Goal: Obtain resource: Download file/media

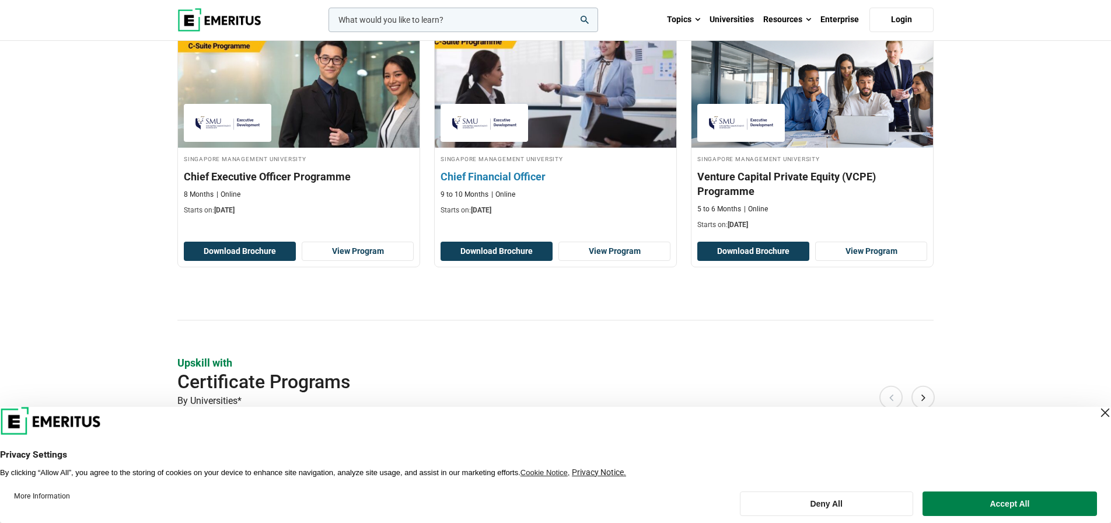
scroll to position [364, 0]
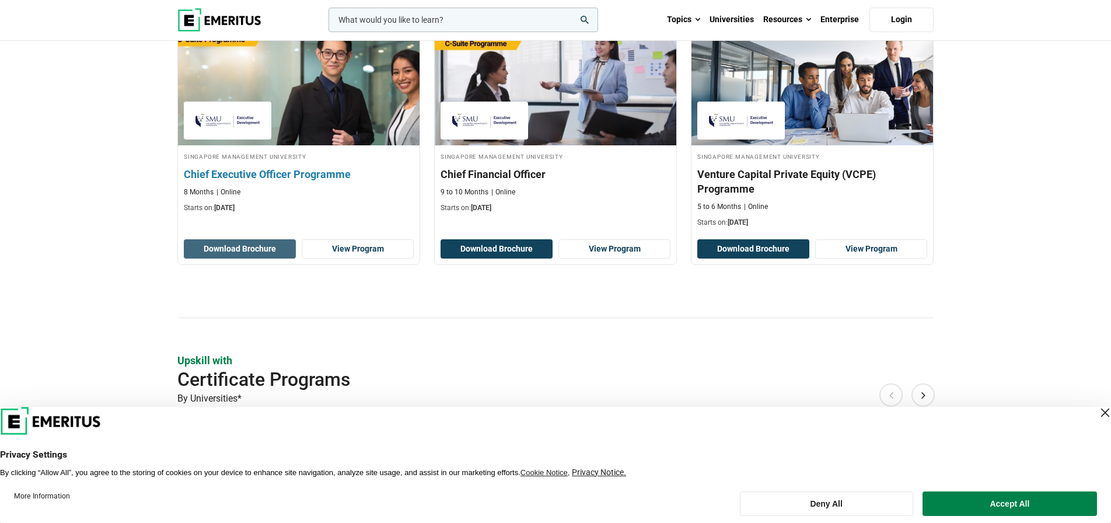
click at [267, 259] on button "Download Brochure" at bounding box center [240, 249] width 112 height 20
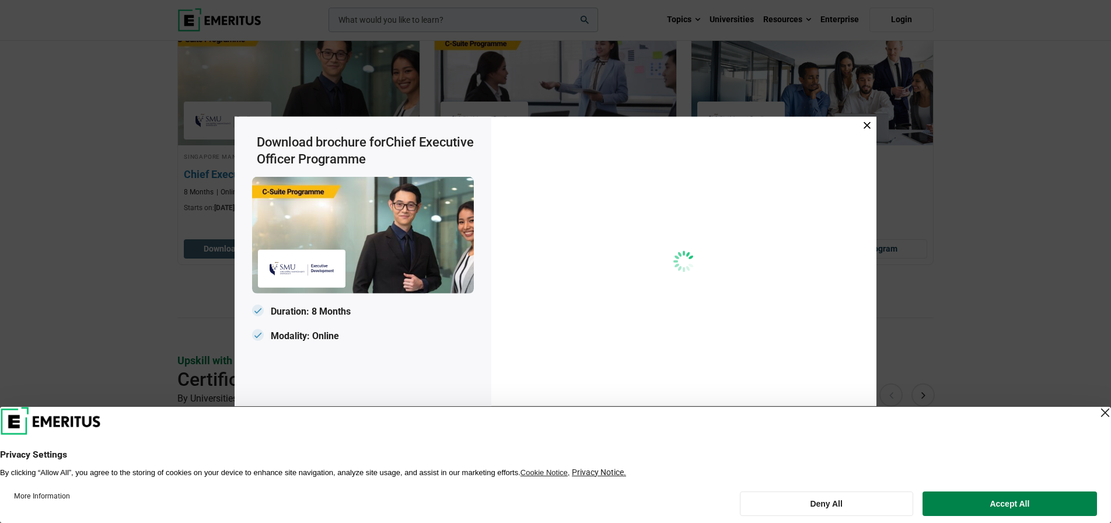
scroll to position [360, 0]
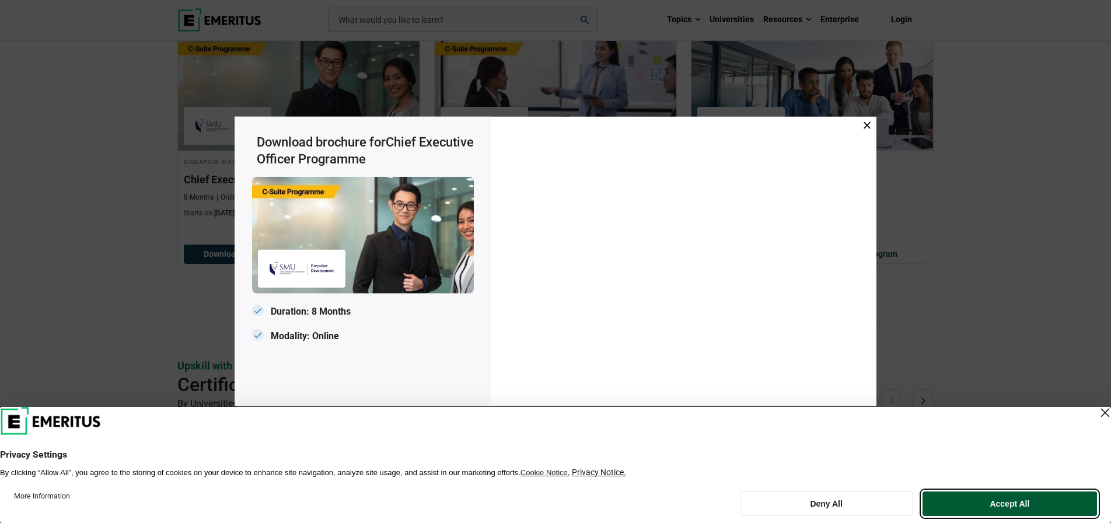
click at [1025, 501] on button "Accept All" at bounding box center [1010, 503] width 175 height 25
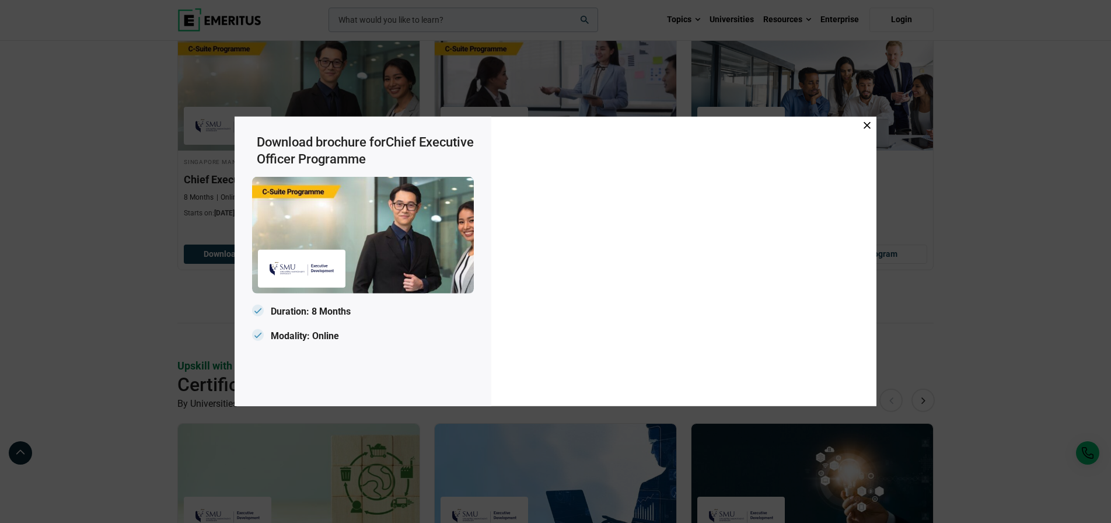
click at [870, 124] on icon at bounding box center [867, 125] width 7 height 7
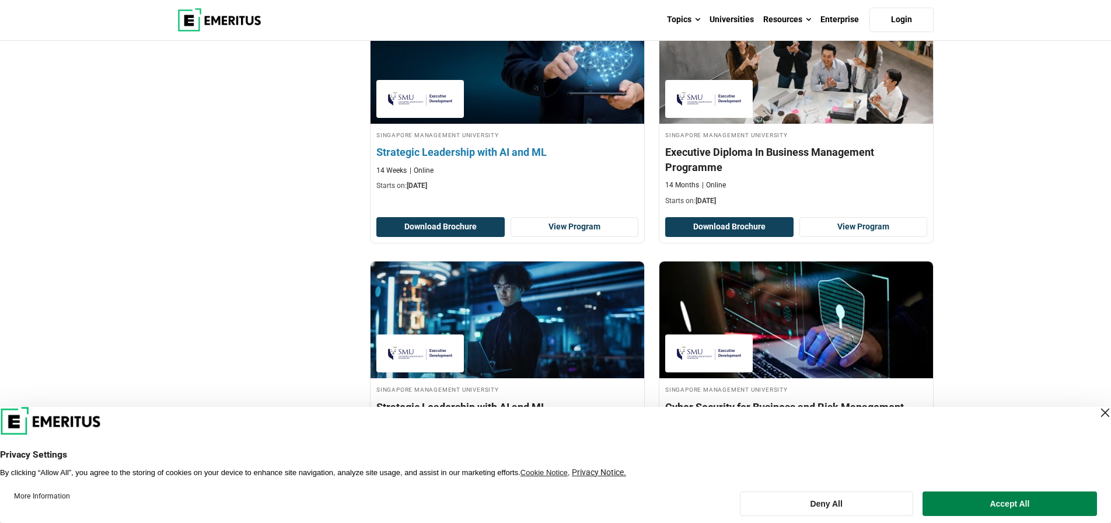
scroll to position [661, 0]
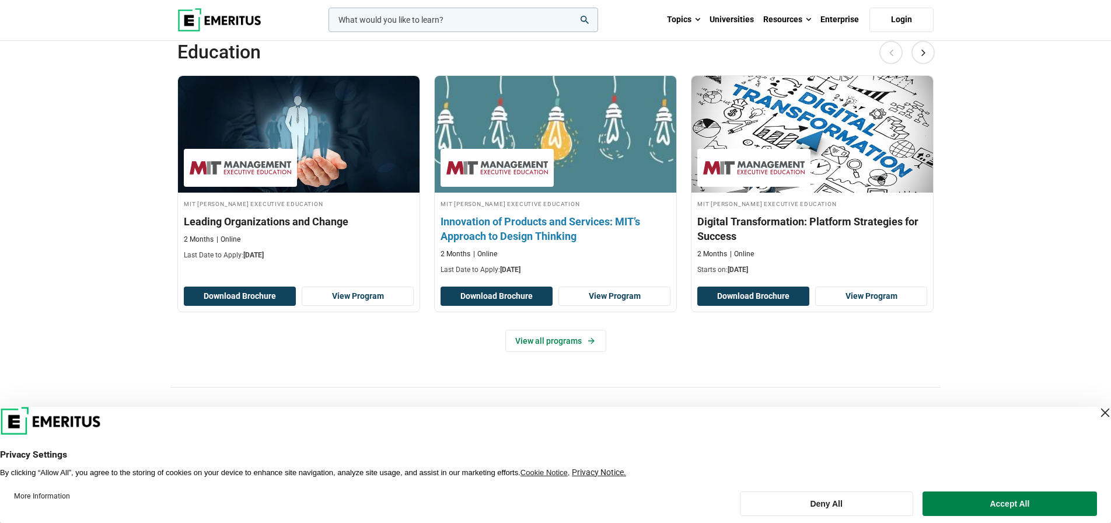
scroll to position [325, 0]
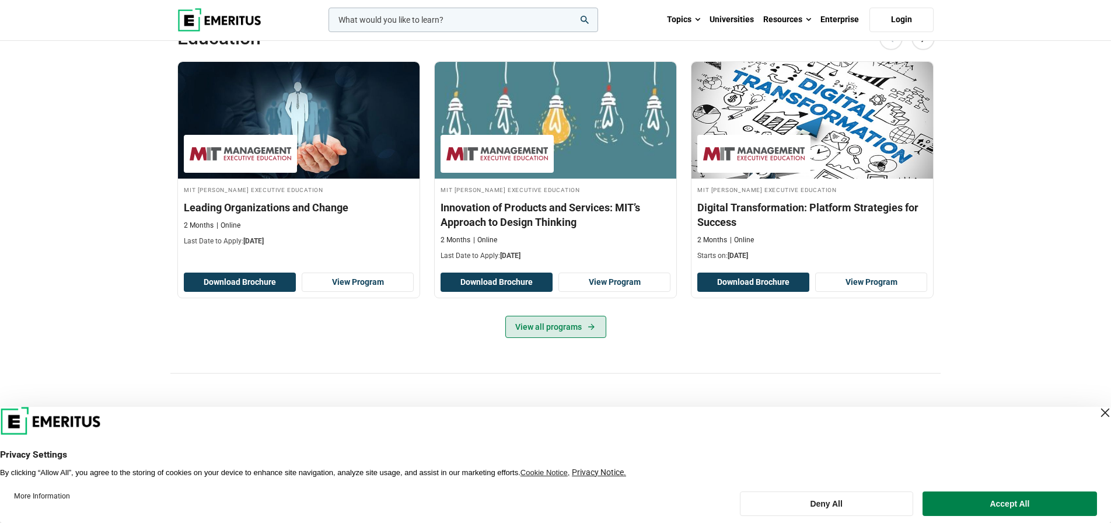
click at [566, 338] on link "View all programs" at bounding box center [555, 327] width 101 height 22
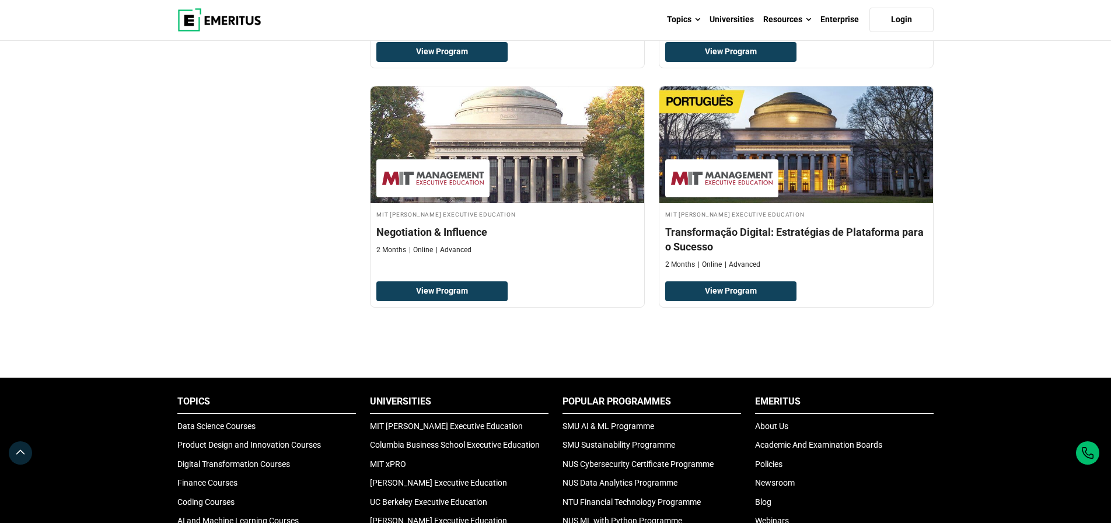
scroll to position [1075, 0]
